Goal: Task Accomplishment & Management: Manage account settings

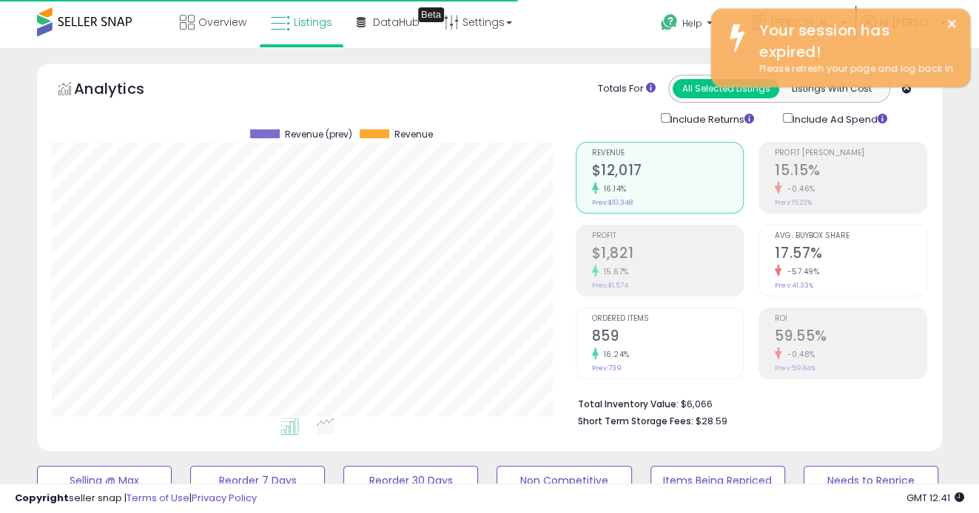
scroll to position [303, 523]
